Goal: Information Seeking & Learning: Check status

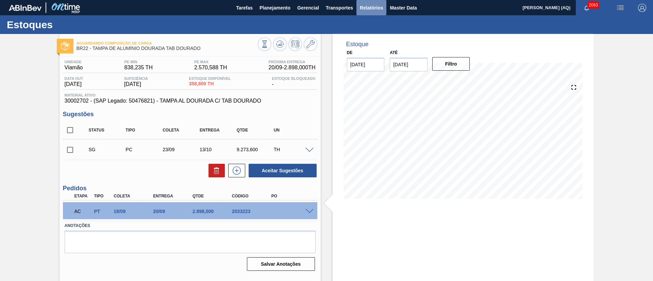
click at [360, 4] on span "Relatórios" at bounding box center [371, 8] width 23 height 8
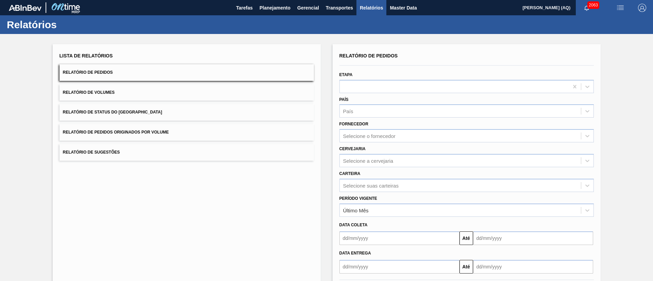
click at [165, 149] on button "Relatório de Sugestões" at bounding box center [186, 152] width 254 height 17
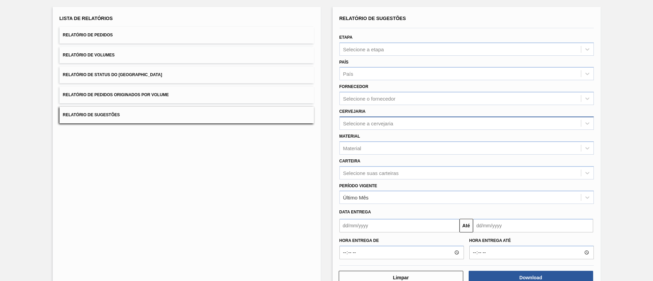
scroll to position [38, 0]
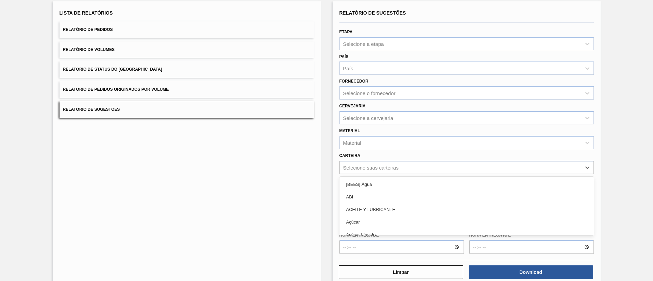
click at [396, 172] on div "Selecione suas carteiras" at bounding box center [460, 167] width 241 height 10
type input "[GEOGRAPHIC_DATA]"
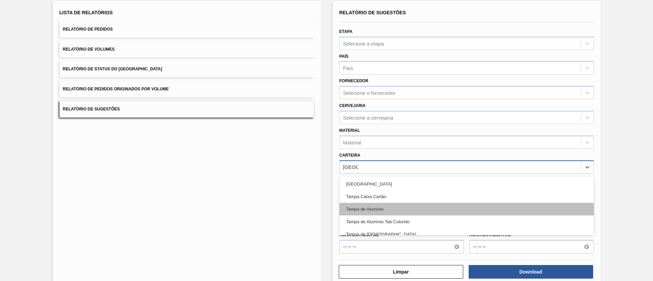
click at [391, 207] on div "Tampa de Alumínio" at bounding box center [466, 209] width 254 height 13
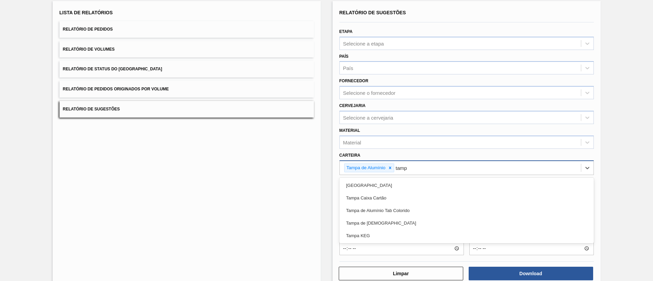
type input "[GEOGRAPHIC_DATA]"
click at [391, 207] on div "Tampa de Alumínio Tab Colorido" at bounding box center [466, 210] width 254 height 13
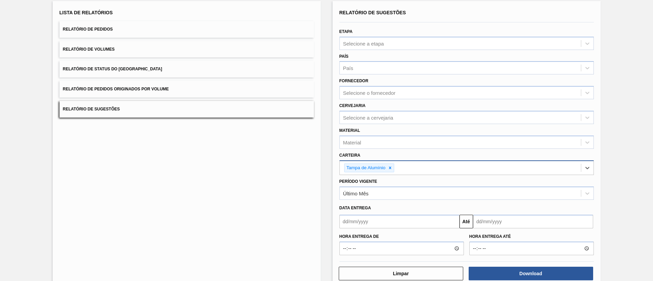
type input "t"
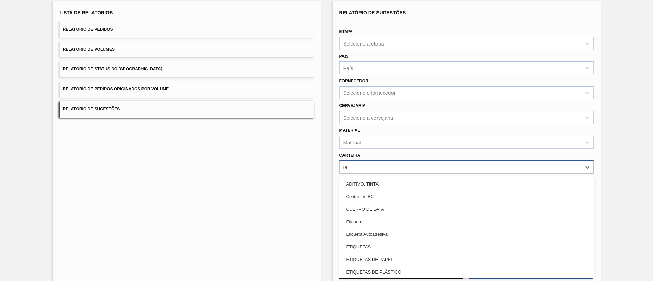
type input "[GEOGRAPHIC_DATA]"
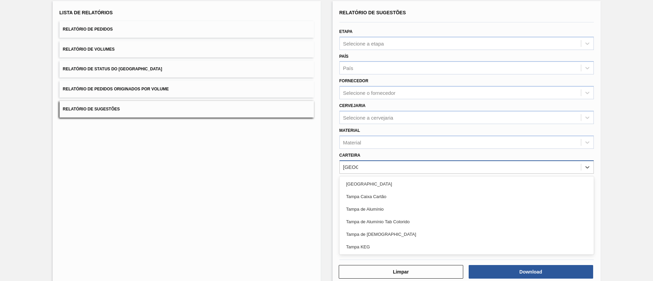
click at [391, 207] on div "Tampa de Alumínio" at bounding box center [466, 209] width 254 height 13
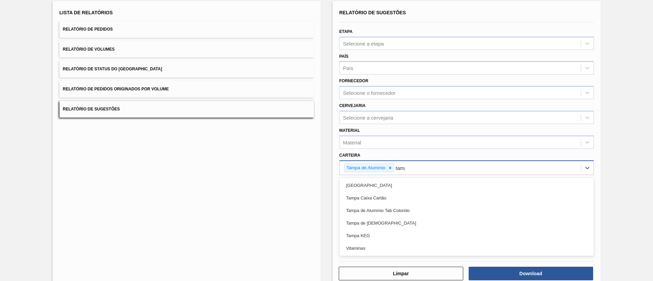
type input "[GEOGRAPHIC_DATA]"
click at [391, 207] on div "Tampa de Alumínio Tab Colorido" at bounding box center [466, 210] width 254 height 13
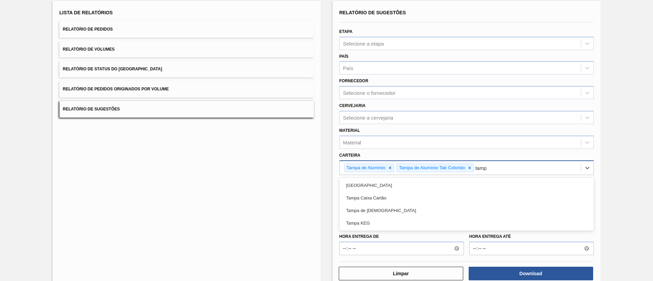
type input "[GEOGRAPHIC_DATA]"
click at [391, 207] on div "Tampa de [DEMOGRAPHIC_DATA]" at bounding box center [466, 210] width 254 height 13
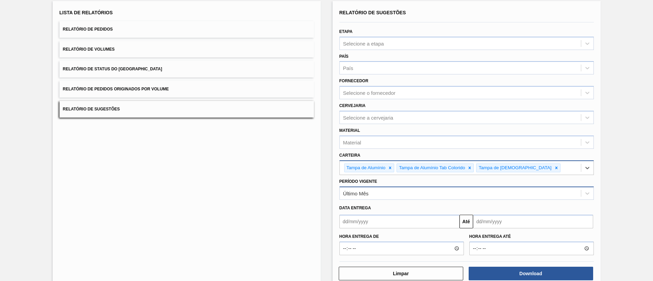
click at [437, 193] on div "Último Mês" at bounding box center [460, 194] width 241 height 10
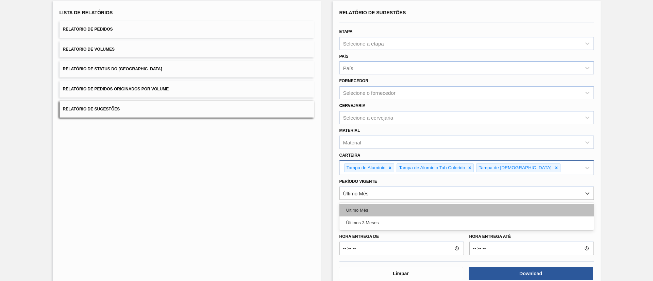
click at [446, 209] on div "Último Mês" at bounding box center [466, 210] width 254 height 13
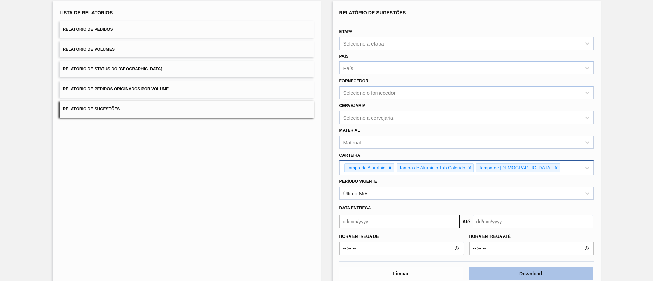
click at [491, 269] on button "Download" at bounding box center [530, 274] width 124 height 14
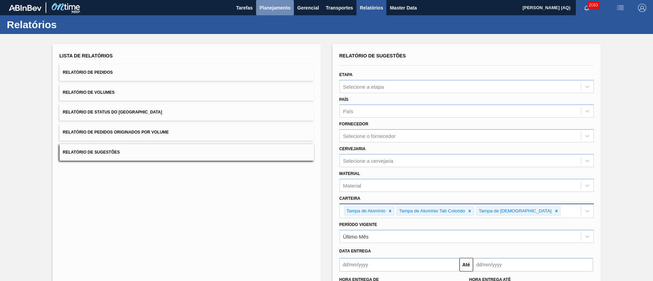
click at [265, 7] on span "Planejamento" at bounding box center [274, 8] width 31 height 8
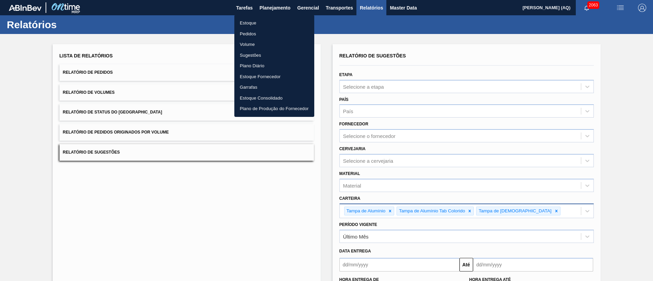
click at [252, 20] on li "Estoque" at bounding box center [274, 23] width 80 height 11
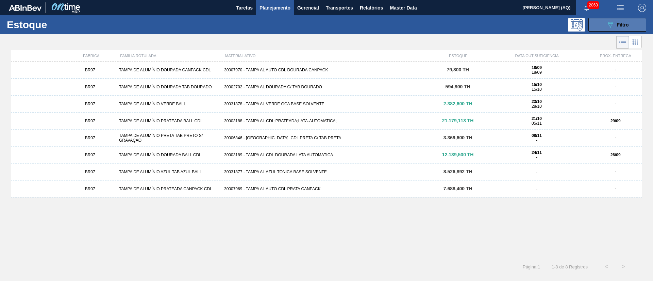
click at [612, 27] on icon "089F7B8B-B2A5-4AFE-B5C0-19BA573D28AC" at bounding box center [610, 25] width 8 height 8
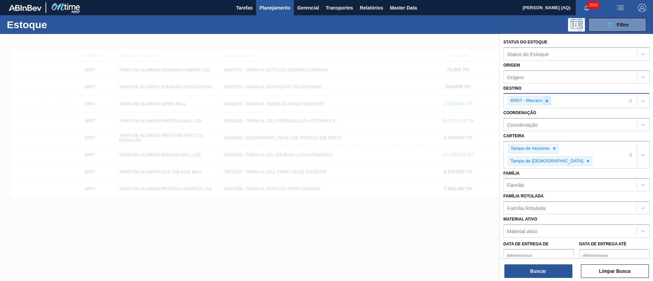
click at [546, 100] on icon at bounding box center [546, 101] width 2 height 2
type input "cebra"
click at [547, 270] on button "Buscar" at bounding box center [538, 271] width 68 height 14
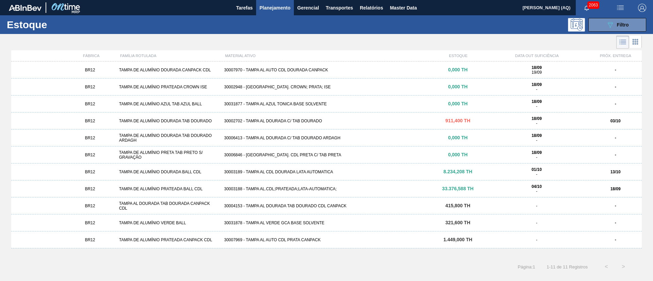
click at [307, 72] on div "BR12 TAMPA DE ALUMÍNIO DOURADA CANPACK CDL 30007970 - TAMPA AL AUTO CDL DOURADA…" at bounding box center [326, 70] width 630 height 17
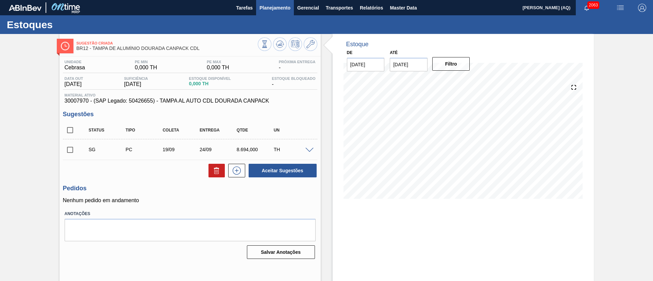
click at [272, 4] on span "Planejamento" at bounding box center [274, 8] width 31 height 8
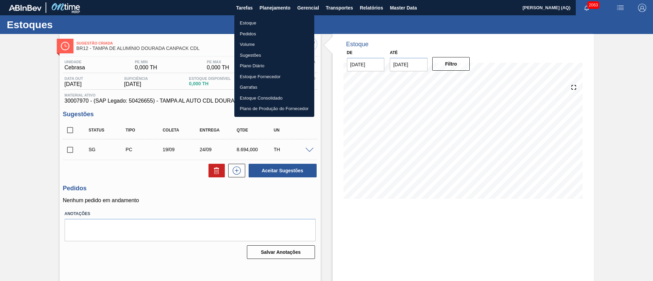
click at [248, 22] on li "Estoque" at bounding box center [274, 23] width 80 height 11
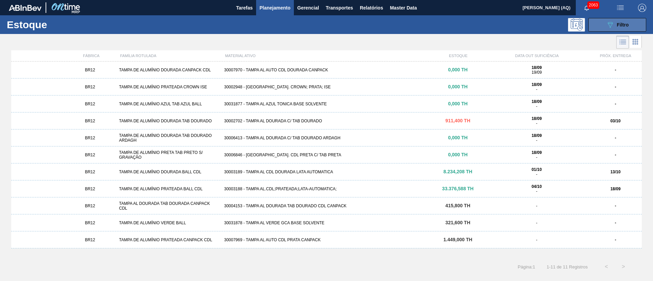
click at [611, 27] on icon "089F7B8B-B2A5-4AFE-B5C0-19BA573D28AC" at bounding box center [610, 25] width 8 height 8
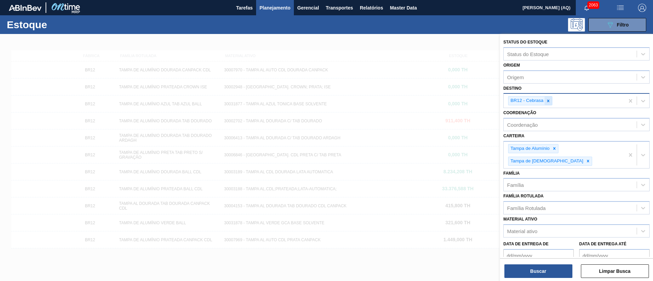
click at [550, 97] on div at bounding box center [547, 101] width 7 height 8
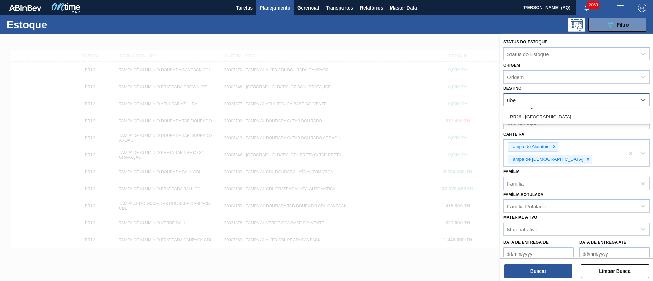
type input "uber"
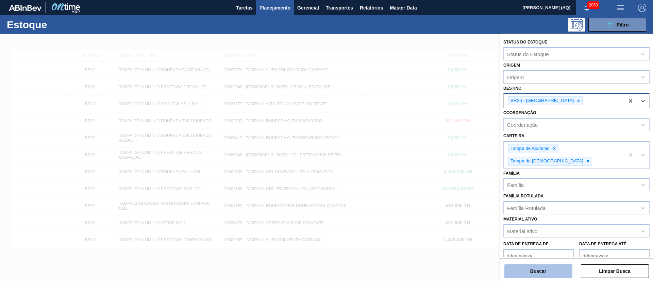
click at [535, 271] on button "Buscar" at bounding box center [538, 271] width 68 height 14
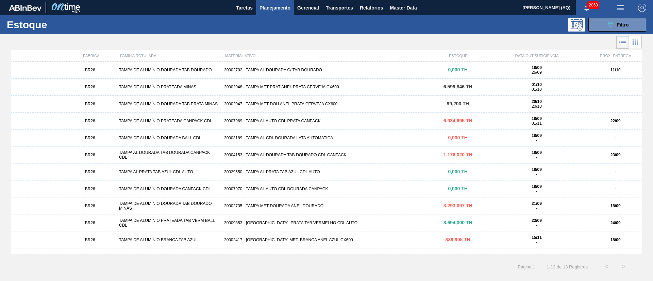
click at [293, 120] on div "30007969 - TAMPA AL AUTO CDL PRATA CANPACK" at bounding box center [326, 121] width 210 height 5
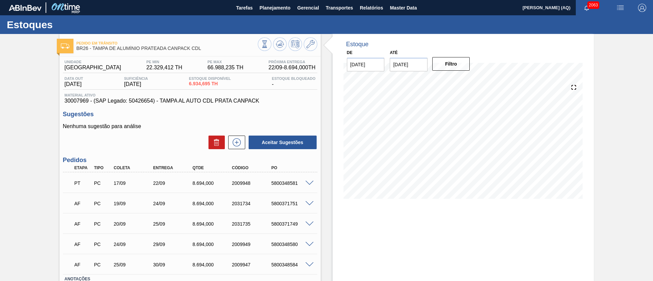
click at [426, 64] on input "[DATE]" at bounding box center [408, 65] width 38 height 14
click at [443, 146] on div "30" at bounding box center [441, 146] width 9 height 9
type input "[DATE]"
click at [456, 65] on button "Filtro" at bounding box center [451, 64] width 38 height 14
click at [608, 127] on div "Pedido em Trânsito BR26 - [GEOGRAPHIC_DATA] DE ALUMÍNIO PRATEADA CANPACK CDL Un…" at bounding box center [326, 182] width 653 height 296
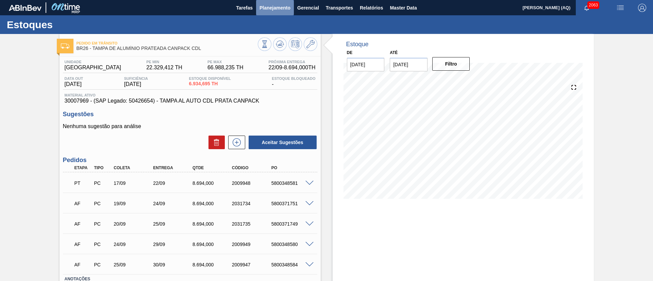
click at [285, 13] on button "Planejamento" at bounding box center [275, 7] width 38 height 15
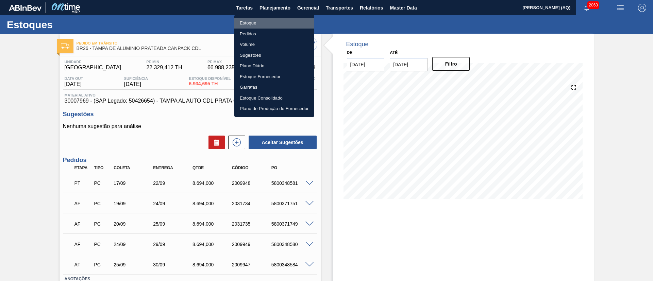
click at [248, 21] on li "Estoque" at bounding box center [274, 23] width 80 height 11
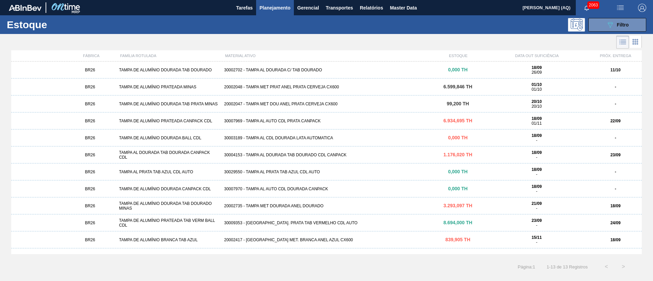
click at [468, 118] on span "6.934,695 TH" at bounding box center [457, 120] width 29 height 5
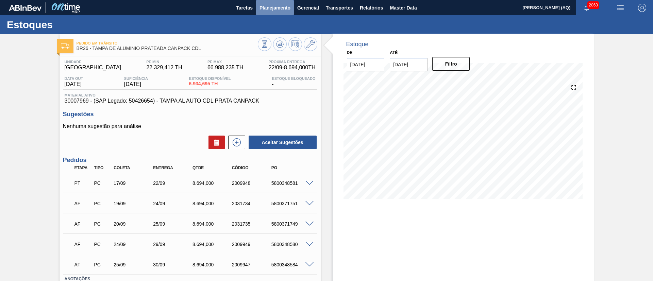
click at [281, 10] on span "Planejamento" at bounding box center [274, 8] width 31 height 8
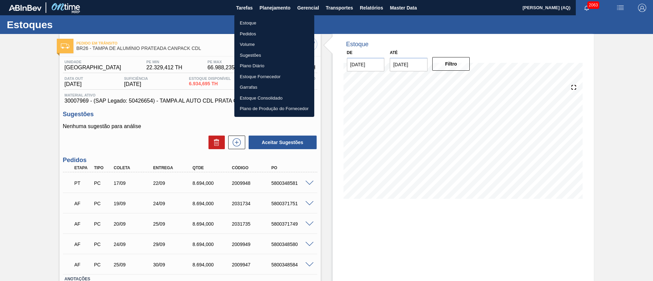
click at [250, 20] on li "Estoque" at bounding box center [274, 23] width 80 height 11
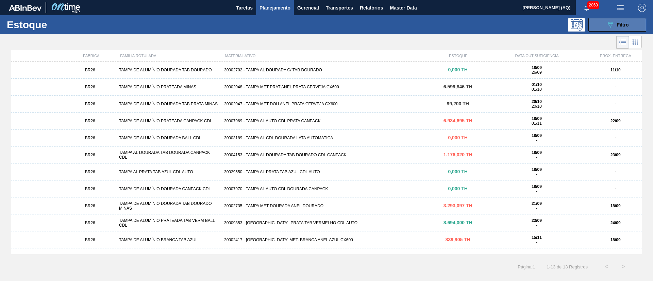
click at [607, 29] on button "089F7B8B-B2A5-4AFE-B5C0-19BA573D28AC Filtro" at bounding box center [617, 25] width 58 height 14
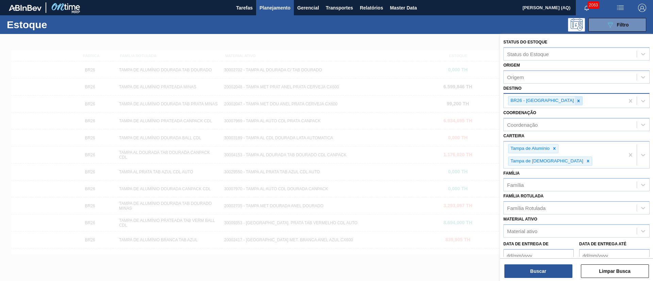
click at [576, 101] on icon at bounding box center [578, 101] width 5 height 5
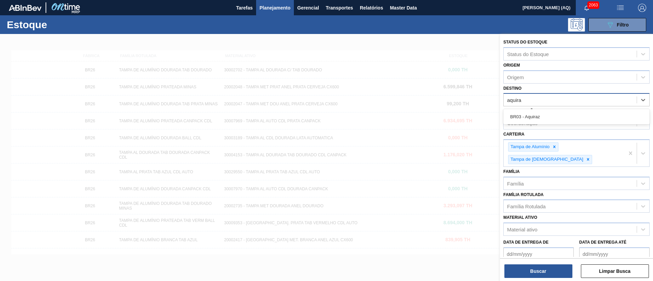
type input "aquiraz"
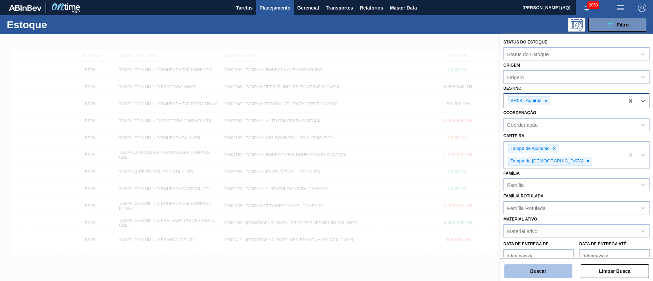
click at [536, 266] on button "Buscar" at bounding box center [538, 271] width 68 height 14
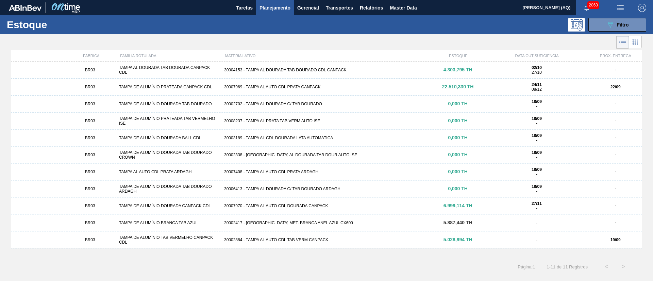
click at [332, 82] on div "BR03 TAMPA DE ALUMÍNIO PRATEADA CANPACK CDL 30007969 - TAMPA AL AUTO CDL PRATA …" at bounding box center [326, 87] width 630 height 17
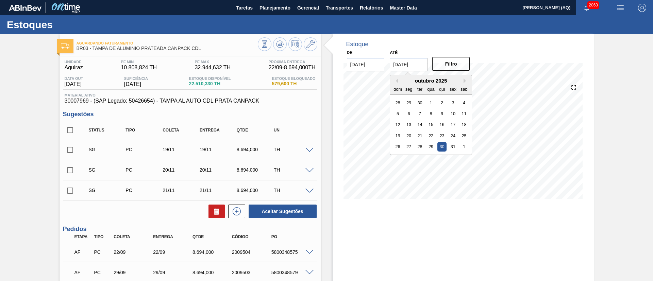
click at [400, 64] on input "[DATE]" at bounding box center [408, 65] width 38 height 14
click at [465, 83] on button "Next Month" at bounding box center [465, 81] width 5 height 5
click at [396, 157] on div "30" at bounding box center [397, 157] width 9 height 9
type input "[DATE]"
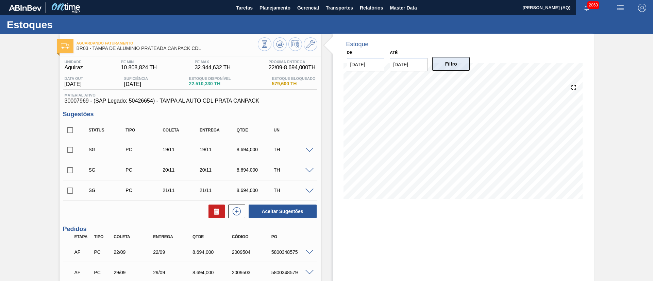
click at [448, 66] on button "Filtro" at bounding box center [451, 64] width 38 height 14
